Goal: Transaction & Acquisition: Obtain resource

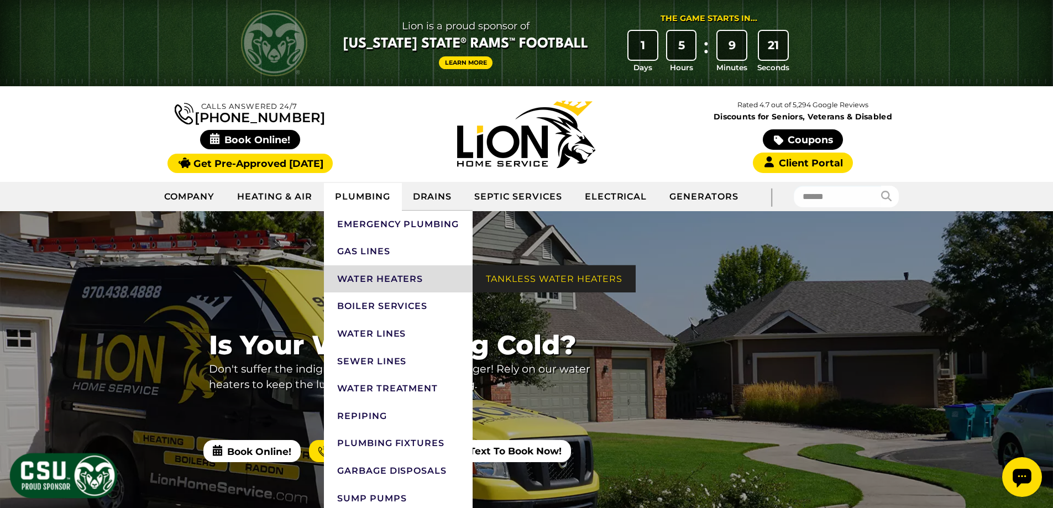
click at [506, 274] on link "Tankless Water Heaters" at bounding box center [554, 279] width 163 height 28
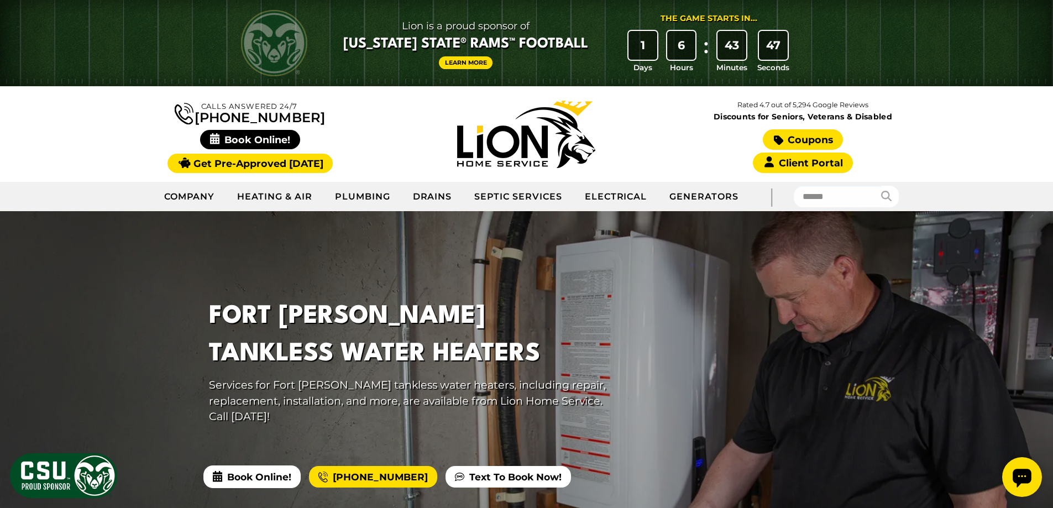
click at [803, 137] on link "Coupons" at bounding box center [803, 139] width 80 height 20
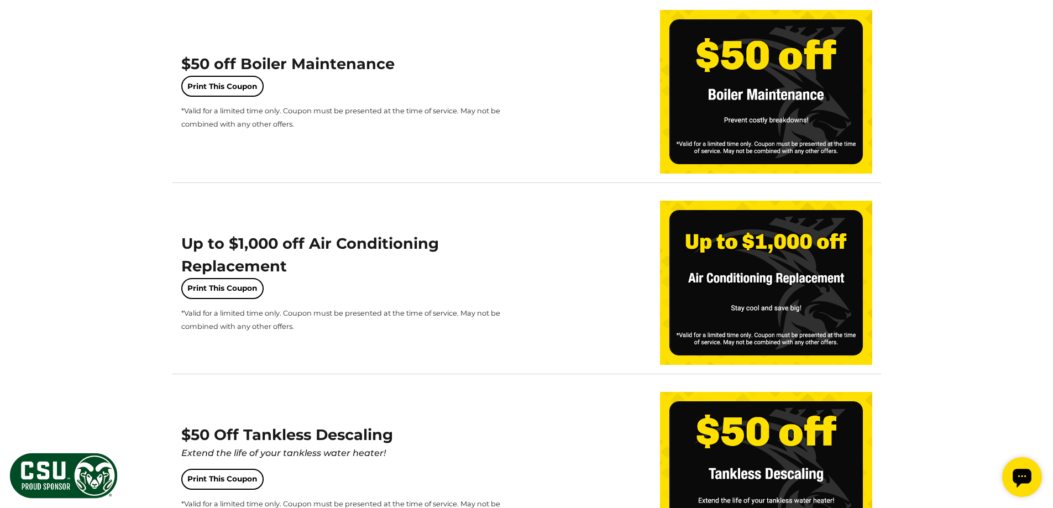
scroll to position [718, 0]
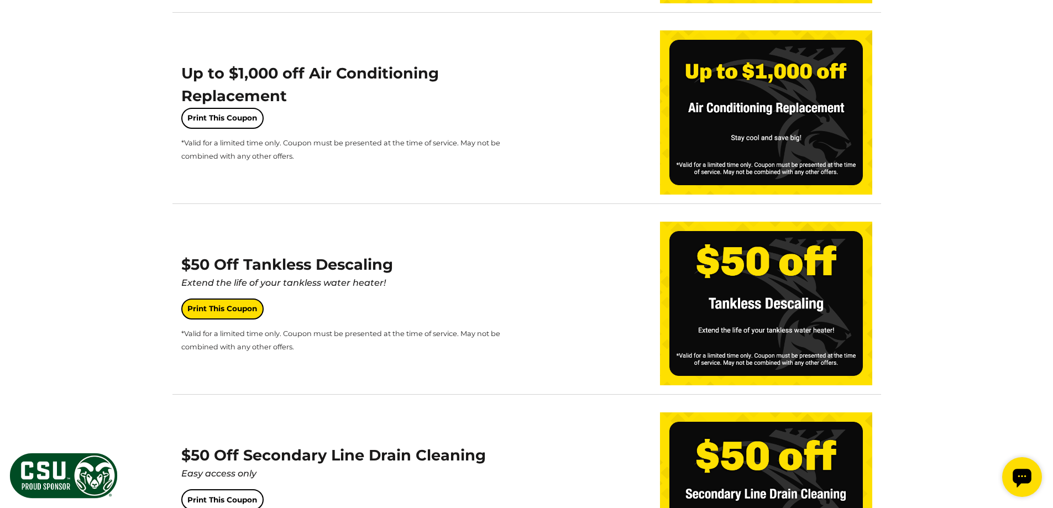
click at [220, 308] on link "Print This Coupon" at bounding box center [222, 308] width 82 height 21
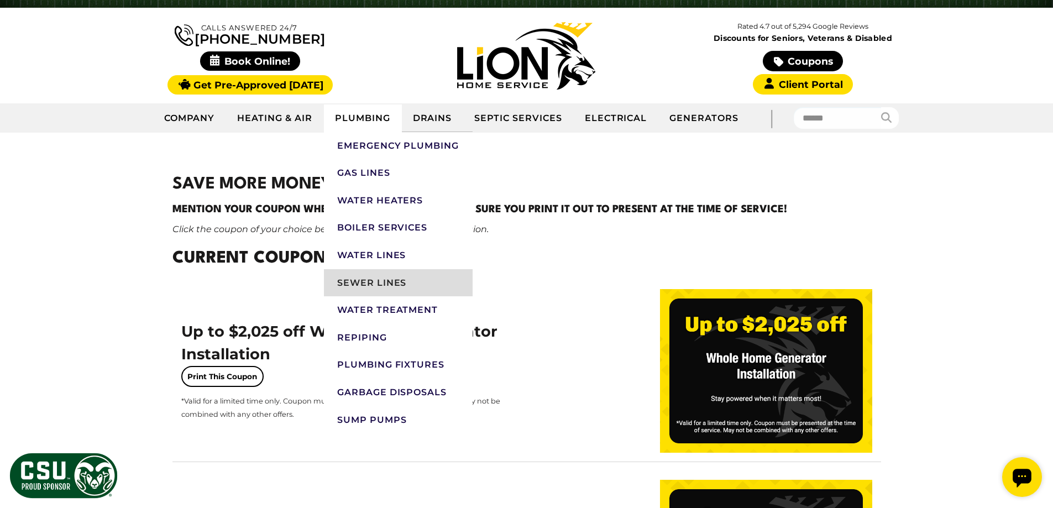
scroll to position [111, 0]
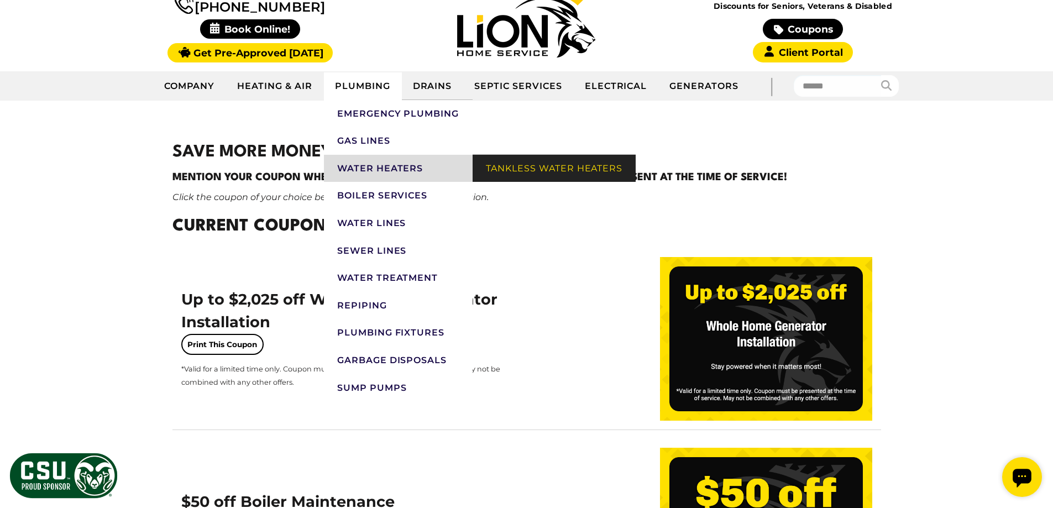
click at [516, 161] on link "Tankless Water Heaters" at bounding box center [554, 169] width 163 height 28
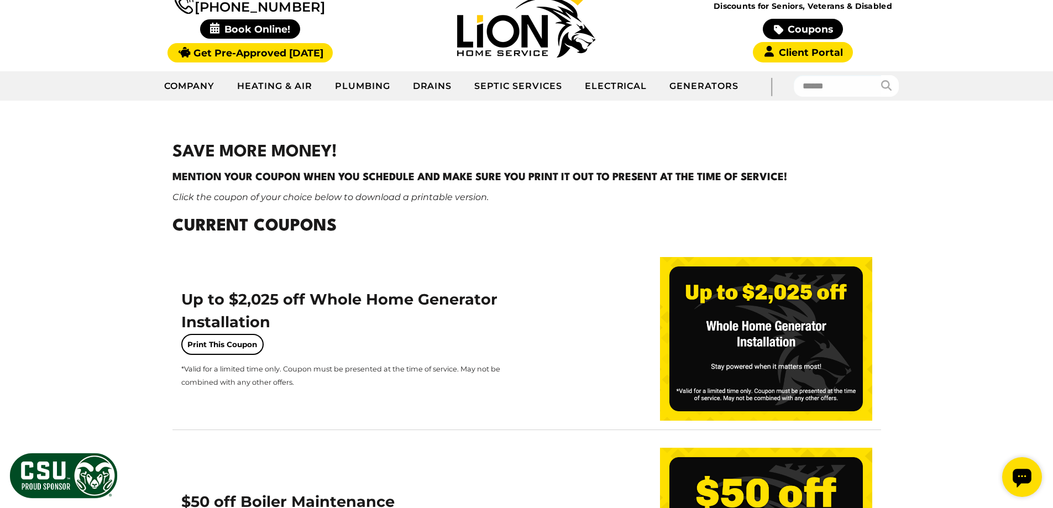
drag, startPoint x: 516, startPoint y: 161, endPoint x: 466, endPoint y: 224, distance: 79.8
click at [466, 223] on h2 "Current Coupons" at bounding box center [526, 226] width 709 height 25
